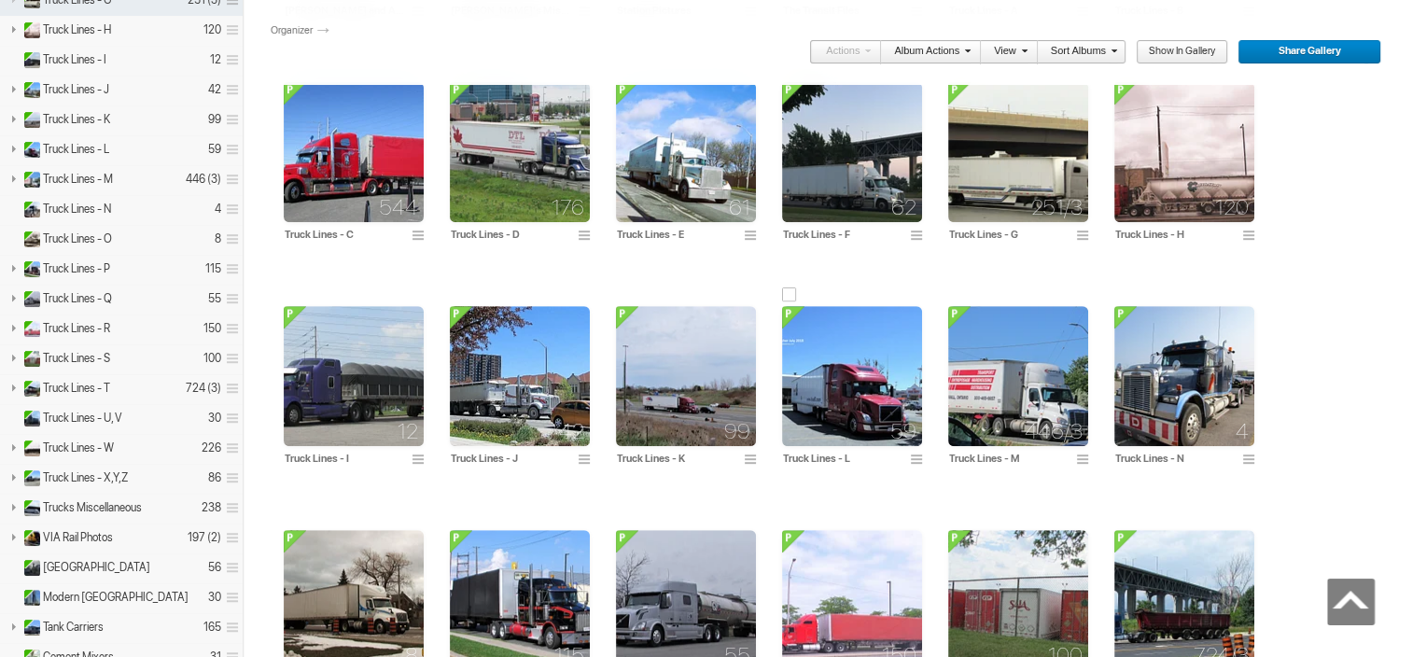
scroll to position [859, 0]
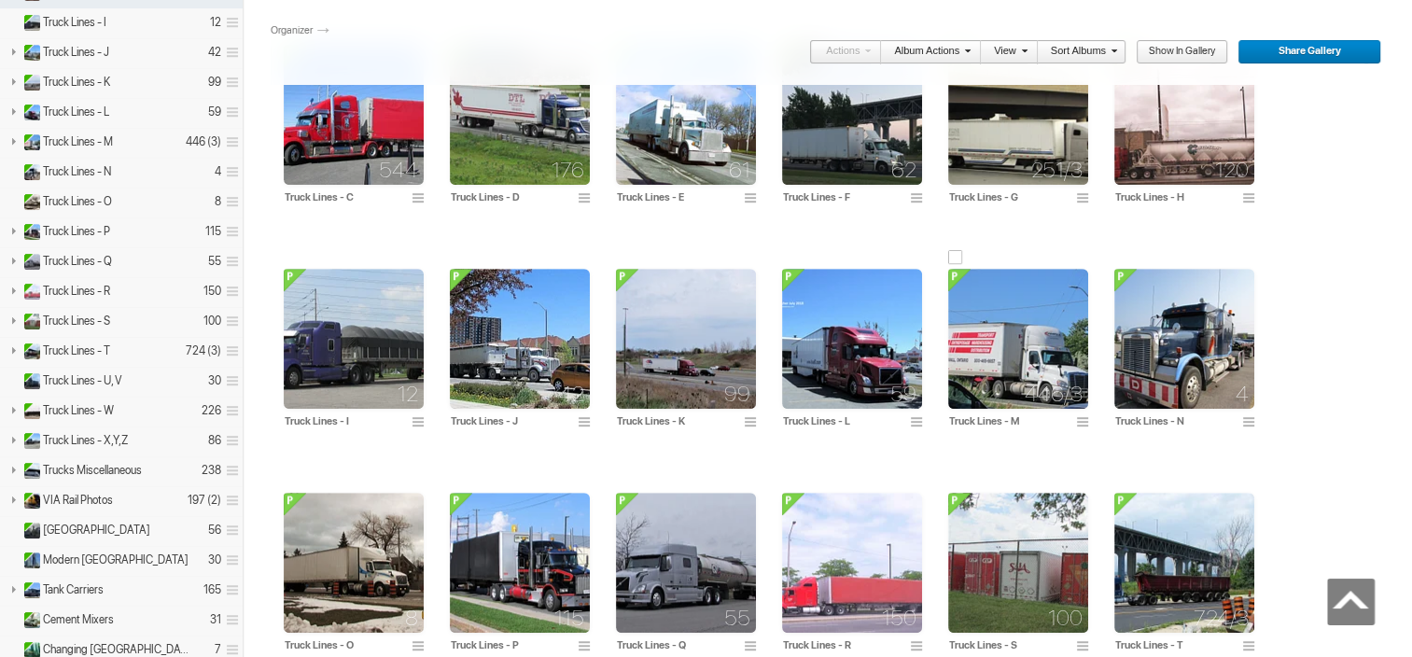
click at [1004, 330] on img at bounding box center [1018, 339] width 140 height 140
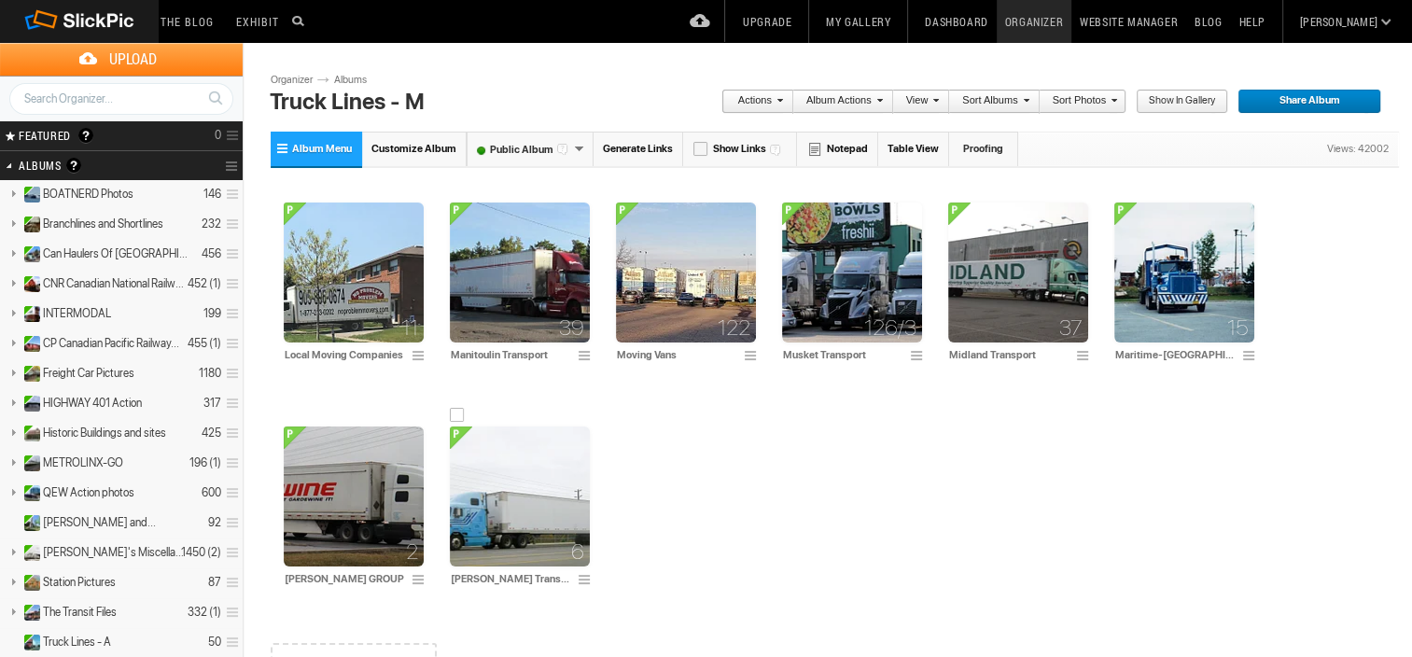
click at [530, 500] on img at bounding box center [520, 497] width 140 height 140
click at [530, 499] on img at bounding box center [520, 497] width 140 height 140
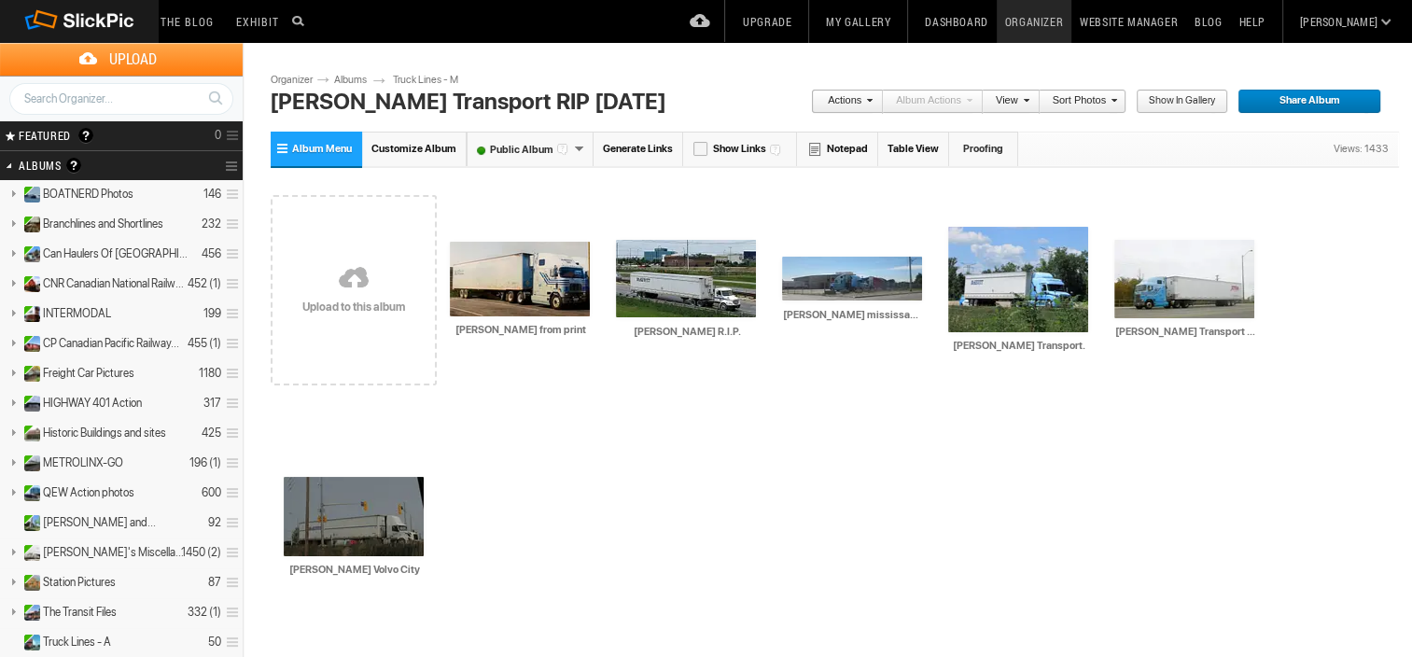
click at [342, 295] on link at bounding box center [354, 280] width 166 height 216
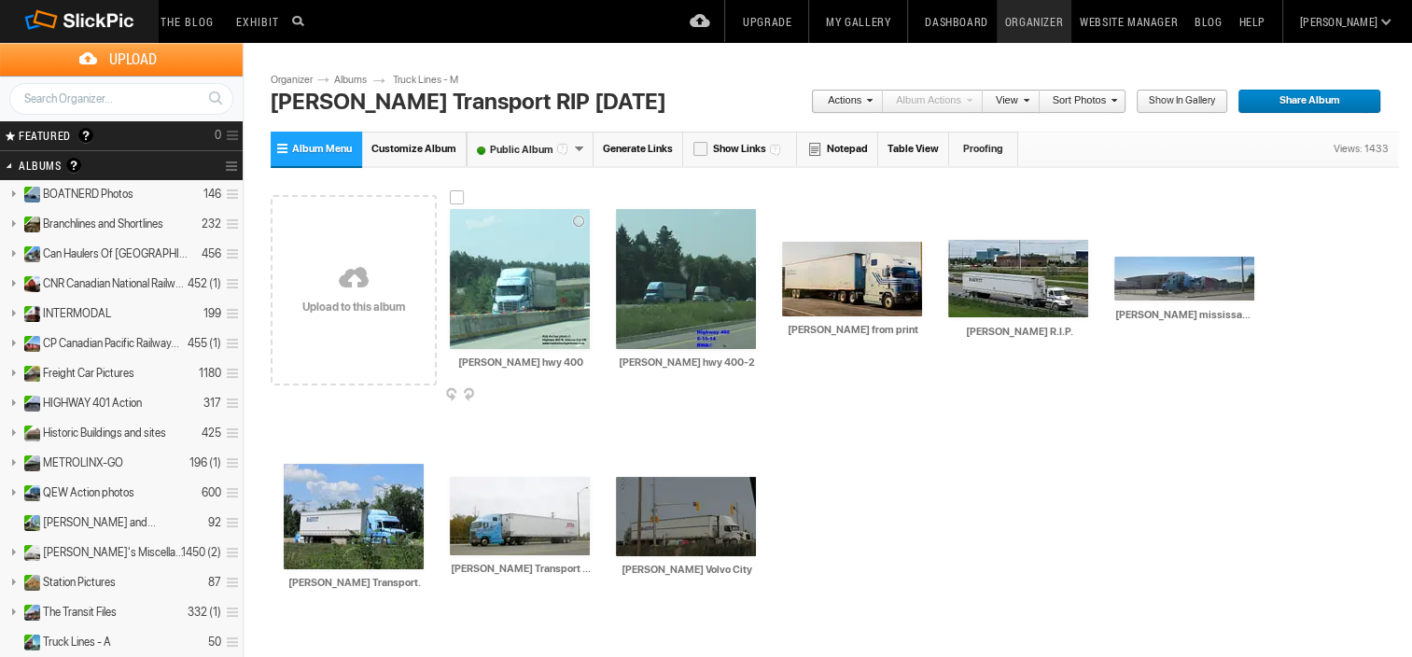
click at [523, 291] on img at bounding box center [520, 279] width 140 height 140
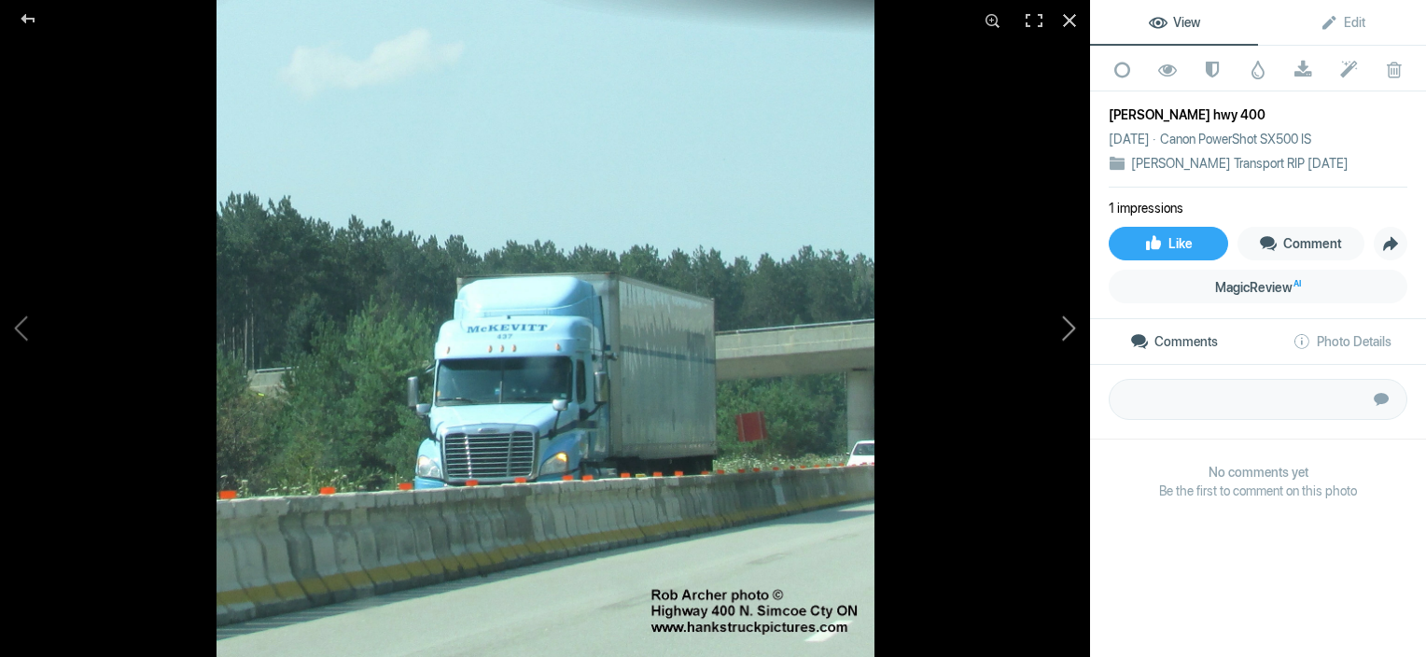
click at [1063, 330] on button at bounding box center [1020, 328] width 140 height 236
